Goal: Transaction & Acquisition: Obtain resource

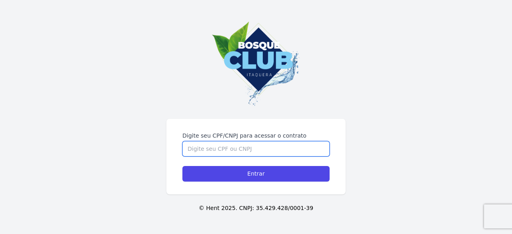
click at [252, 150] on input "Digite seu CPF/CNPJ para acessar o contrato" at bounding box center [255, 148] width 147 height 15
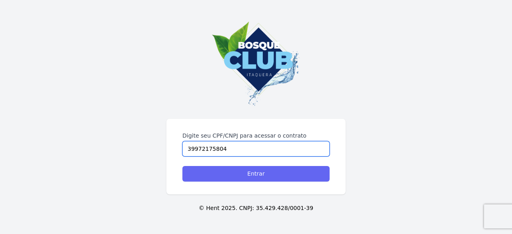
type input "39972175804"
click at [251, 170] on input "Entrar" at bounding box center [255, 174] width 147 height 16
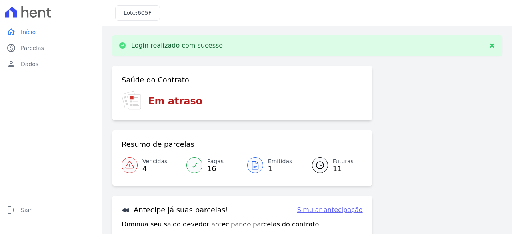
click at [149, 165] on span "Vencidas" at bounding box center [154, 161] width 25 height 8
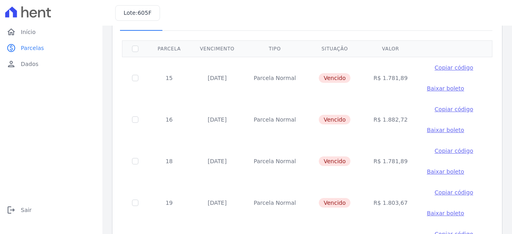
scroll to position [51, 0]
click at [427, 131] on span "Baixar boleto" at bounding box center [445, 131] width 37 height 6
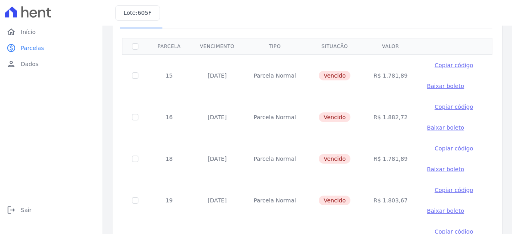
scroll to position [54, 0]
click at [427, 87] on span "Baixar boleto" at bounding box center [445, 86] width 37 height 6
drag, startPoint x: 505, startPoint y: 119, endPoint x: 509, endPoint y: 140, distance: 21.2
click at [509, 140] on main "Listagem de parcelas Baixar PDF Extrato de Parcelas Em [GEOGRAPHIC_DATA] Futura…" at bounding box center [307, 130] width 410 height 208
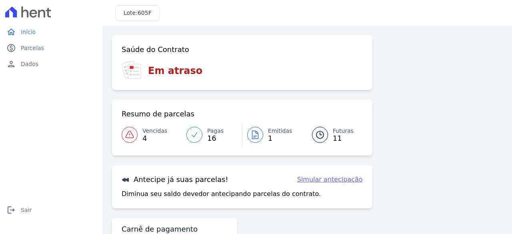
scroll to position [49, 0]
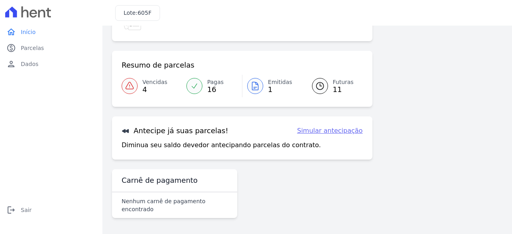
click at [337, 129] on link "Simular antecipação" at bounding box center [330, 131] width 66 height 10
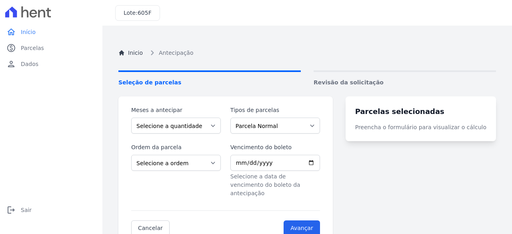
scroll to position [45, 0]
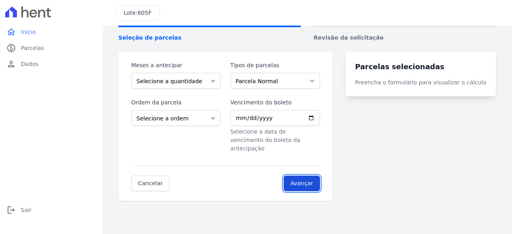
click at [309, 176] on input "Avançar" at bounding box center [302, 184] width 36 height 16
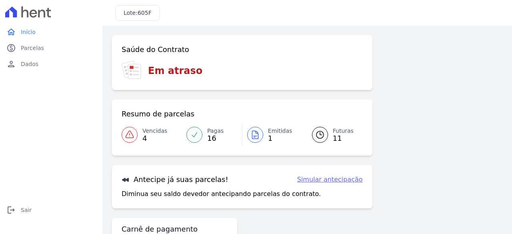
click at [158, 130] on span "Vencidas" at bounding box center [154, 131] width 25 height 8
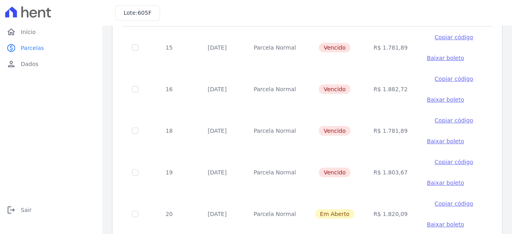
scroll to position [118, 0]
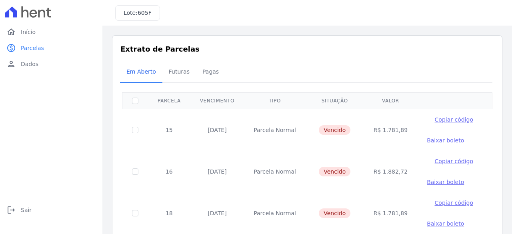
click at [144, 13] on span "605F" at bounding box center [145, 13] width 14 height 6
click at [34, 28] on link "home Início" at bounding box center [51, 32] width 96 height 16
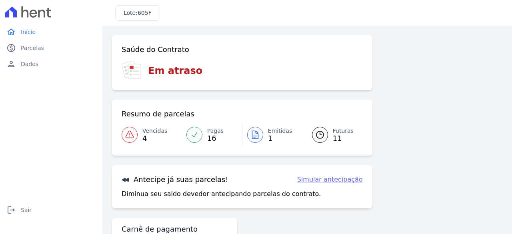
click at [201, 134] on link "Pagas 16" at bounding box center [212, 135] width 60 height 22
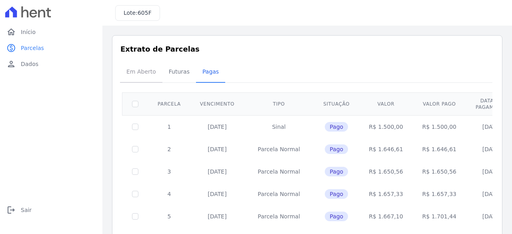
click at [146, 74] on span "Em Aberto" at bounding box center [141, 72] width 39 height 16
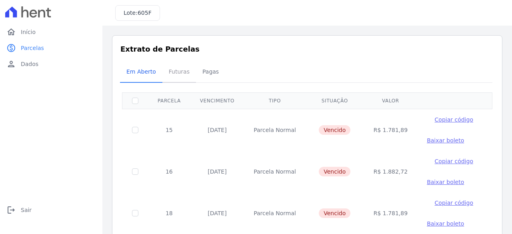
click at [171, 78] on span "Futuras" at bounding box center [179, 72] width 30 height 16
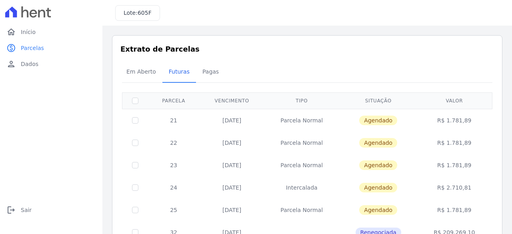
click at [140, 61] on div "Extrato de Parcelas Em Aberto Futuras Pagas 0 selecionada(s) Exibindo todos(as)…" at bounding box center [307, 208] width 390 height 347
click at [140, 71] on span "Em Aberto" at bounding box center [141, 72] width 39 height 16
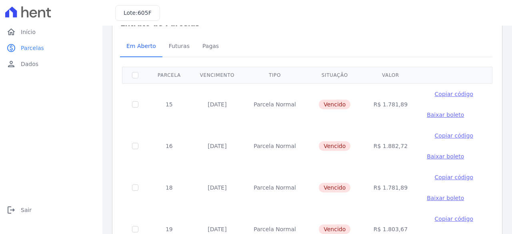
scroll to position [10, 0]
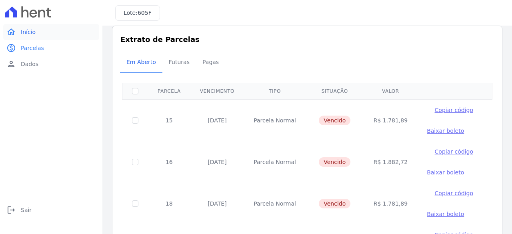
click at [12, 32] on icon "home" at bounding box center [11, 32] width 10 height 10
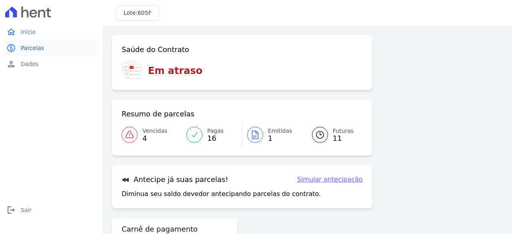
click at [34, 47] on span "Parcelas" at bounding box center [32, 48] width 23 height 8
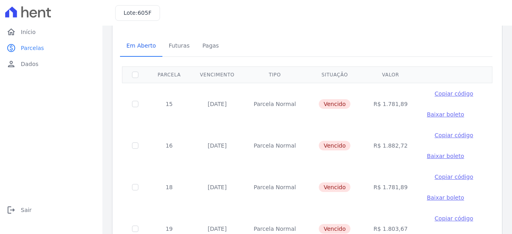
scroll to position [27, 0]
click at [433, 155] on span "Baixar boleto" at bounding box center [445, 155] width 37 height 6
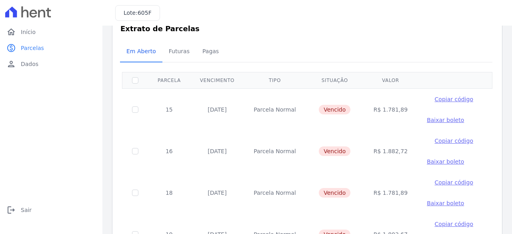
scroll to position [12, 0]
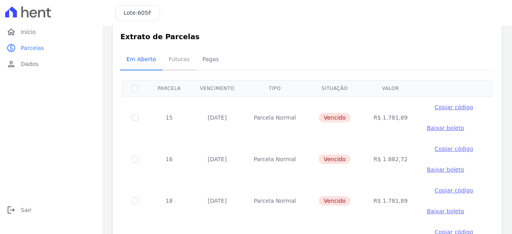
click at [188, 59] on span "Futuras" at bounding box center [179, 59] width 30 height 16
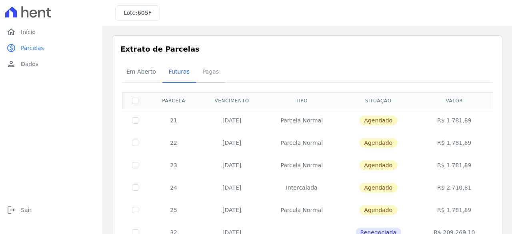
click at [206, 76] on span "Pagas" at bounding box center [211, 72] width 26 height 16
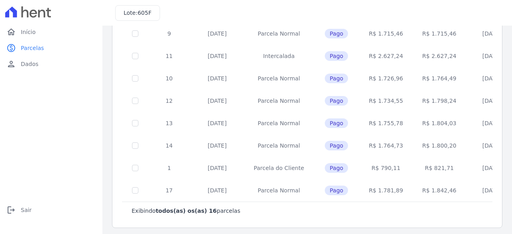
scroll to position [275, 0]
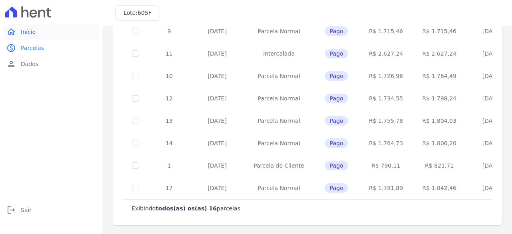
click at [30, 34] on span "Início" at bounding box center [28, 32] width 15 height 8
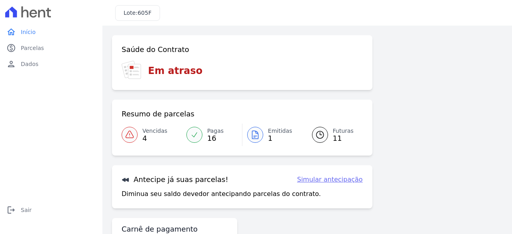
click at [153, 128] on span "Vencidas" at bounding box center [154, 131] width 25 height 8
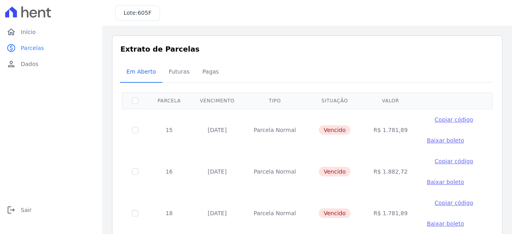
click at [431, 140] on span "Baixar boleto" at bounding box center [445, 140] width 37 height 6
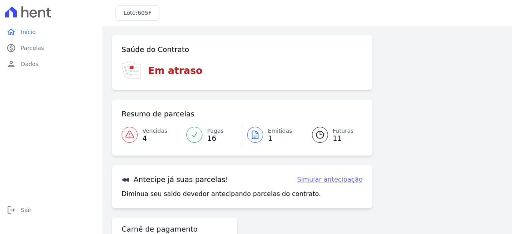
click at [141, 134] on link "Vencidas 4" at bounding box center [152, 135] width 60 height 22
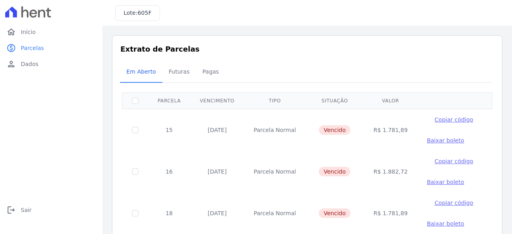
click at [435, 120] on span "Copiar código" at bounding box center [454, 119] width 38 height 6
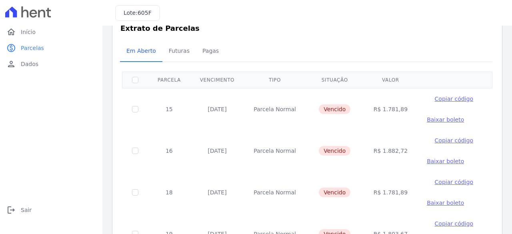
scroll to position [118, 0]
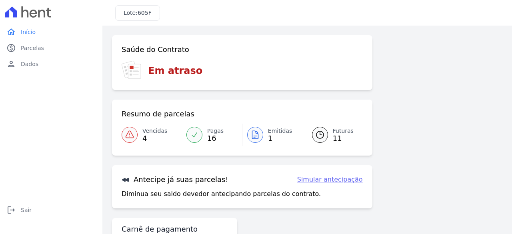
click at [138, 140] on link "Vencidas 4" at bounding box center [152, 135] width 60 height 22
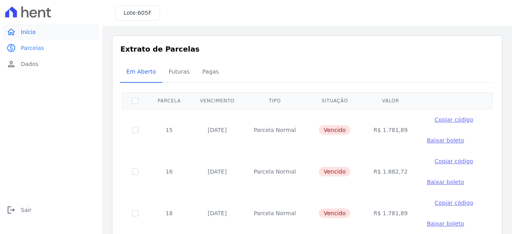
click at [48, 28] on link "home Início" at bounding box center [51, 32] width 96 height 16
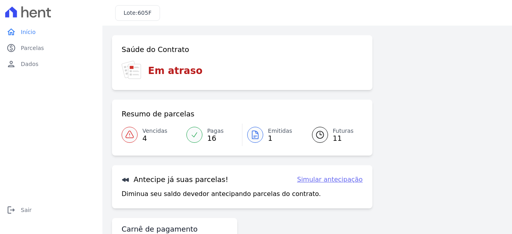
click at [154, 129] on span "Vencidas" at bounding box center [154, 131] width 25 height 8
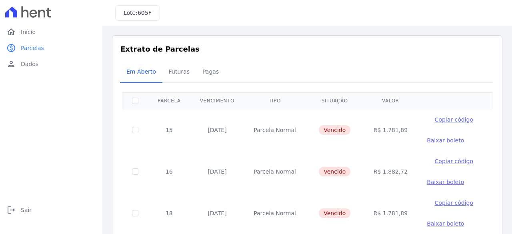
scroll to position [118, 0]
